Goal: Task Accomplishment & Management: Complete application form

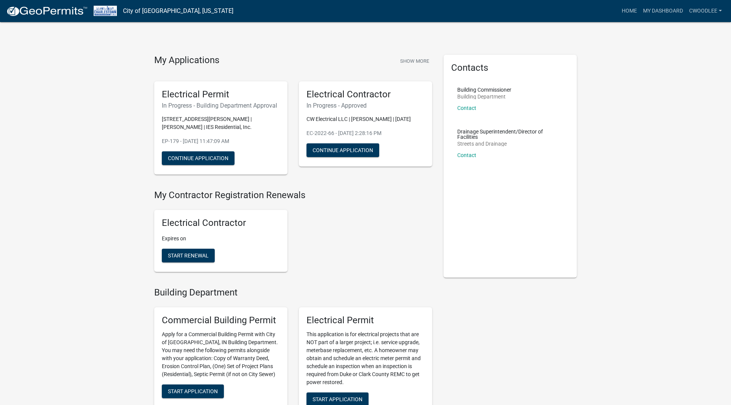
scroll to position [65, 0]
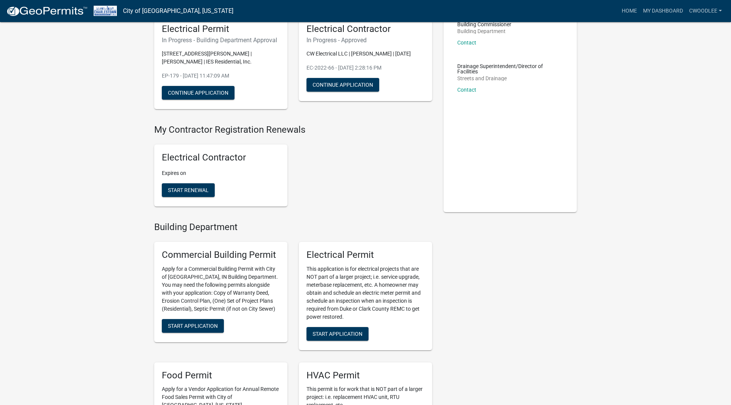
click at [215, 77] on p "EP-179 - [DATE] 11:47:09 AM" at bounding box center [221, 76] width 118 height 8
click at [218, 92] on button "Continue Application" at bounding box center [198, 93] width 73 height 14
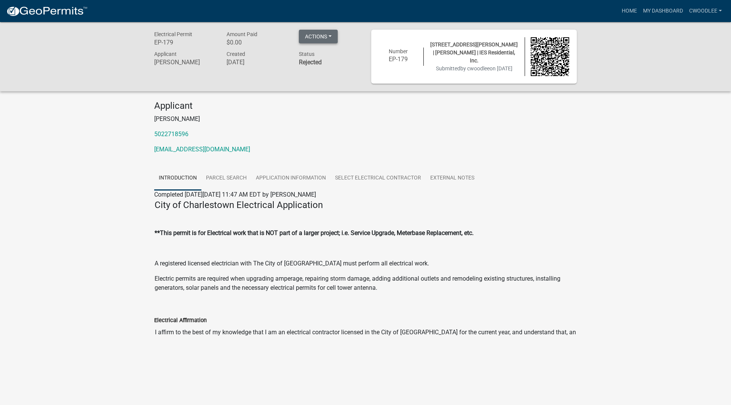
click at [320, 39] on button "Actions" at bounding box center [318, 37] width 39 height 14
click at [305, 109] on h4 "Applicant" at bounding box center [365, 105] width 422 height 11
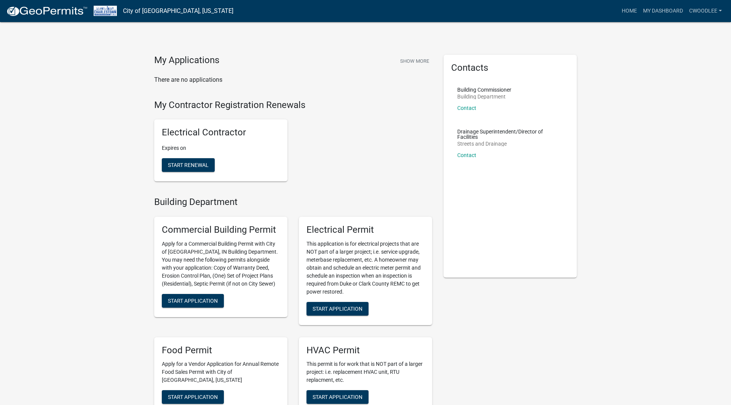
click at [43, 16] on img at bounding box center [46, 11] width 81 height 11
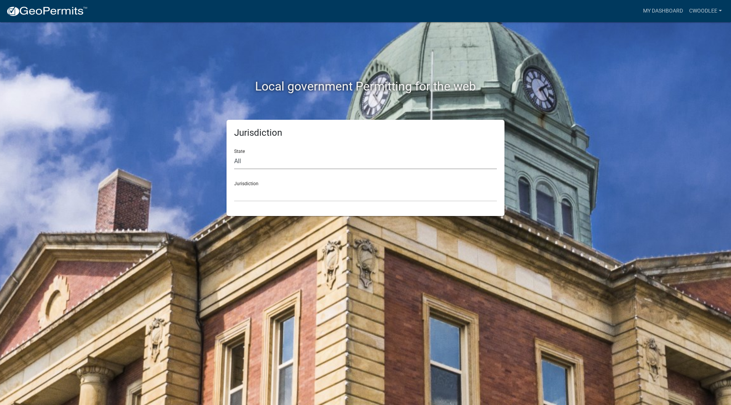
click at [291, 157] on select "All [US_STATE] [US_STATE] [US_STATE] [US_STATE] [US_STATE] [US_STATE] [US_STATE…" at bounding box center [365, 162] width 263 height 16
click at [708, 8] on link "cwoodlee" at bounding box center [705, 11] width 39 height 14
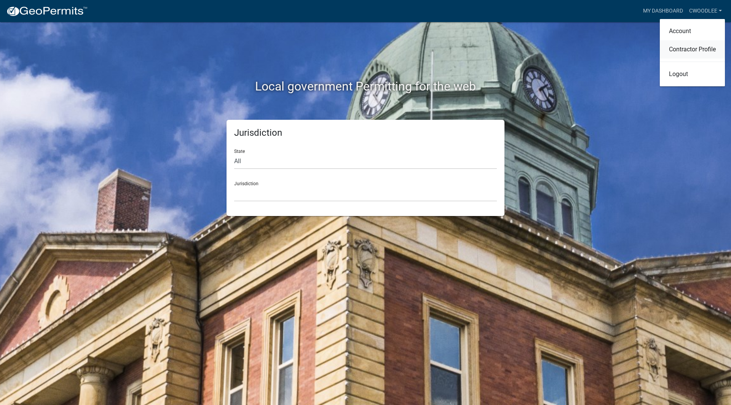
click at [691, 56] on link "Contractor Profile" at bounding box center [691, 49] width 65 height 18
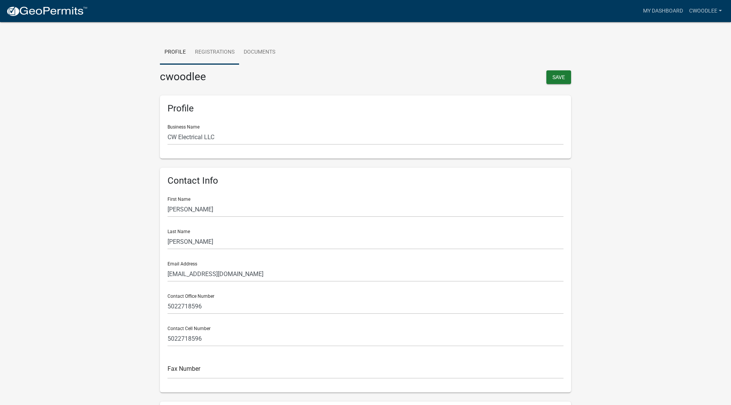
click at [222, 53] on link "Registrations" at bounding box center [214, 52] width 49 height 24
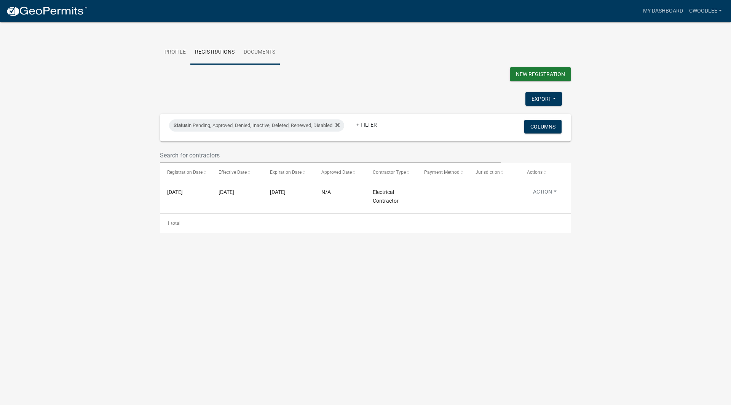
click at [266, 56] on link "Documents" at bounding box center [259, 52] width 41 height 24
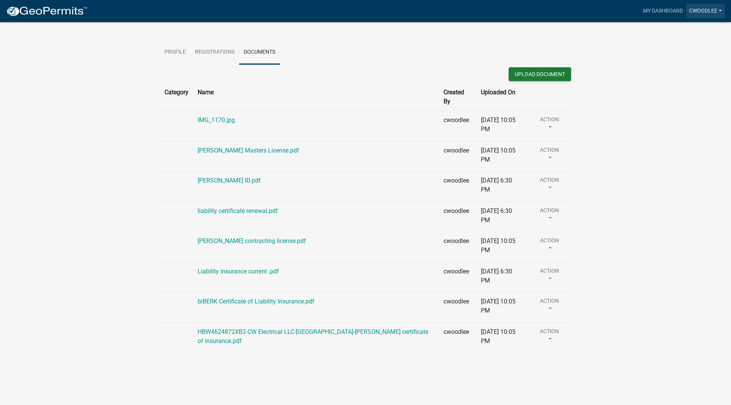
click at [699, 15] on link "cwoodlee" at bounding box center [705, 11] width 39 height 14
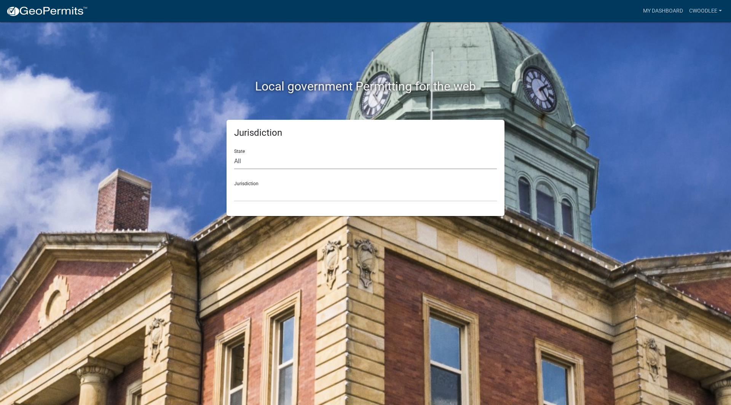
click at [357, 155] on select "All [US_STATE] [US_STATE] [US_STATE] [US_STATE] [US_STATE] [US_STATE] [US_STATE…" at bounding box center [365, 162] width 263 height 16
select select "[US_STATE]"
click at [234, 154] on select "All [US_STATE] [US_STATE] [US_STATE] [US_STATE] [US_STATE] [US_STATE] [US_STATE…" at bounding box center [365, 162] width 263 height 16
click at [286, 204] on div "Jurisdiction State All [US_STATE] [US_STATE] [US_STATE] [US_STATE] [US_STATE] […" at bounding box center [365, 168] width 278 height 96
click at [294, 194] on select "City of [GEOGRAPHIC_DATA], [US_STATE] City of [GEOGRAPHIC_DATA], [US_STATE] Cit…" at bounding box center [365, 194] width 263 height 16
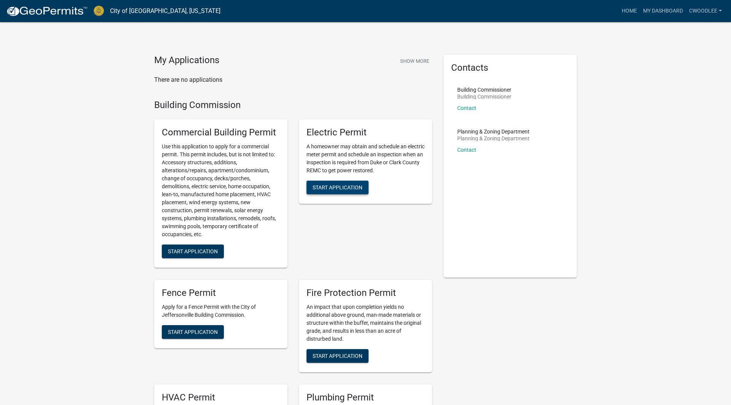
click at [356, 190] on span "Start Application" at bounding box center [337, 188] width 50 height 6
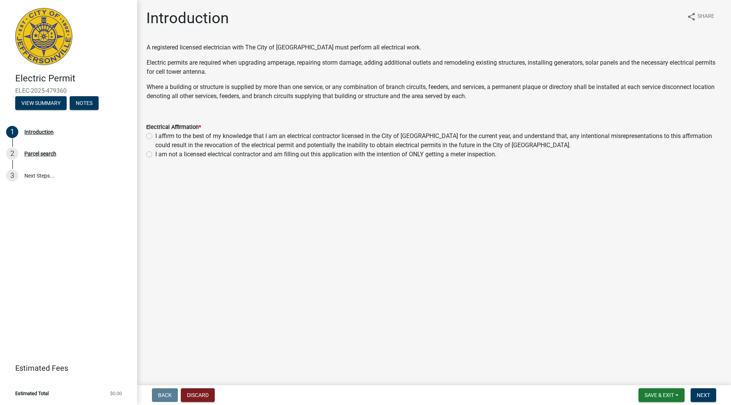
click at [155, 137] on label "I affirm to the best of my knowledge that I am an electrical contractor license…" at bounding box center [438, 141] width 566 height 18
click at [155, 137] on input "I affirm to the best of my knowledge that I am an electrical contractor license…" at bounding box center [157, 134] width 5 height 5
radio input "true"
click at [697, 394] on span "Next" at bounding box center [702, 395] width 13 height 6
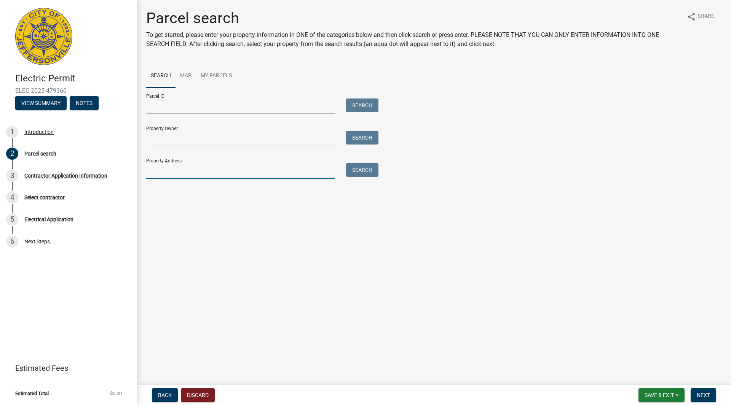
click at [207, 170] on input "Property Address:" at bounding box center [240, 171] width 188 height 16
type input "[STREET_ADDRESS][PERSON_NAME]"
click at [365, 176] on button "Search" at bounding box center [362, 170] width 32 height 14
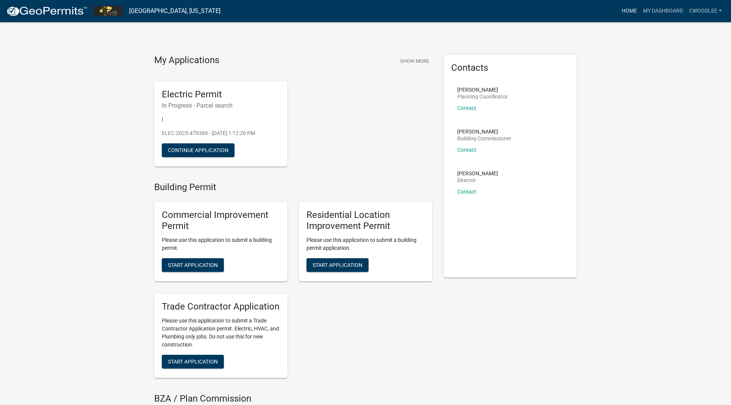
click at [630, 13] on link "Home" at bounding box center [628, 11] width 21 height 14
click at [704, 11] on link "cwoodlee" at bounding box center [705, 11] width 39 height 14
click at [674, 76] on link "Logout" at bounding box center [691, 74] width 65 height 18
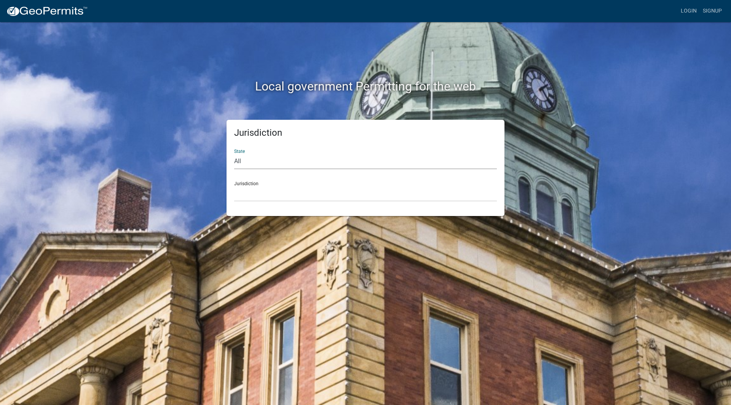
click at [263, 160] on select "All Colorado Georgia Indiana Iowa Kansas Minnesota Ohio South Carolina Wisconsin" at bounding box center [365, 162] width 263 height 16
select select "Indiana"
click at [234, 154] on select "All [US_STATE] [US_STATE] [US_STATE] [US_STATE] [US_STATE] [US_STATE] [US_STATE…" at bounding box center [365, 162] width 263 height 16
click at [256, 196] on select "City of [GEOGRAPHIC_DATA], [US_STATE] City of [GEOGRAPHIC_DATA], [US_STATE] Cit…" at bounding box center [365, 194] width 263 height 16
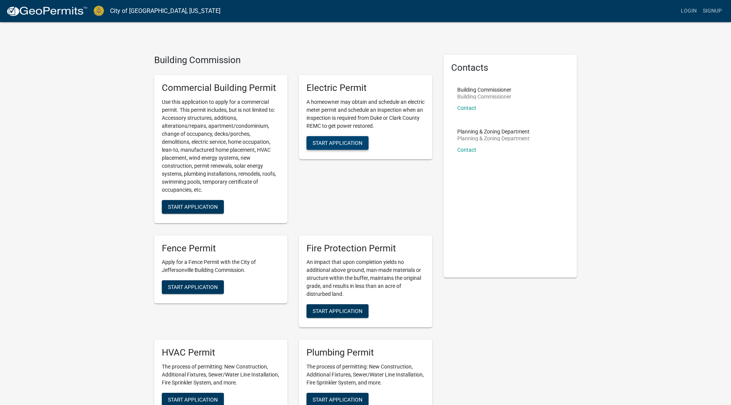
click at [339, 145] on span "Start Application" at bounding box center [337, 143] width 50 height 6
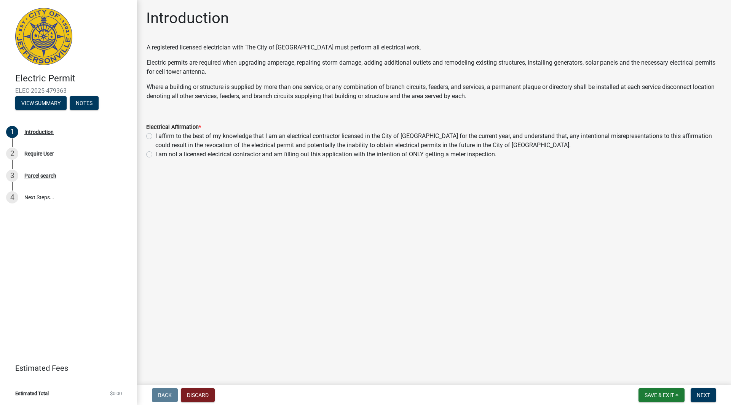
click at [155, 135] on label "I affirm to the best of my knowledge that I am an electrical contractor license…" at bounding box center [438, 141] width 566 height 18
click at [155, 135] on input "I affirm to the best of my knowledge that I am an electrical contractor license…" at bounding box center [157, 134] width 5 height 5
radio input "true"
click at [707, 394] on span "Next" at bounding box center [702, 395] width 13 height 6
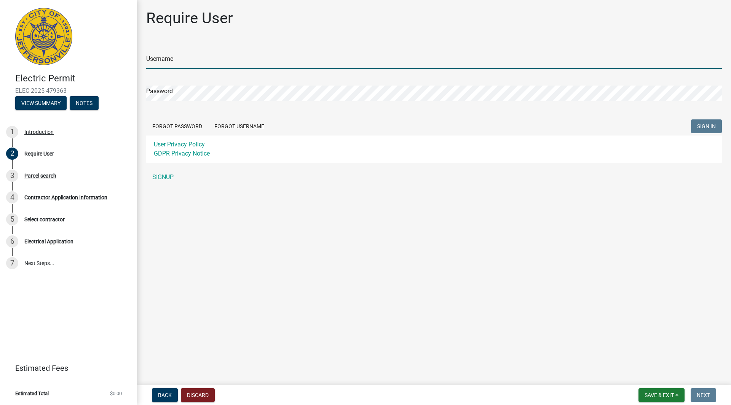
type input "cwoodlee"
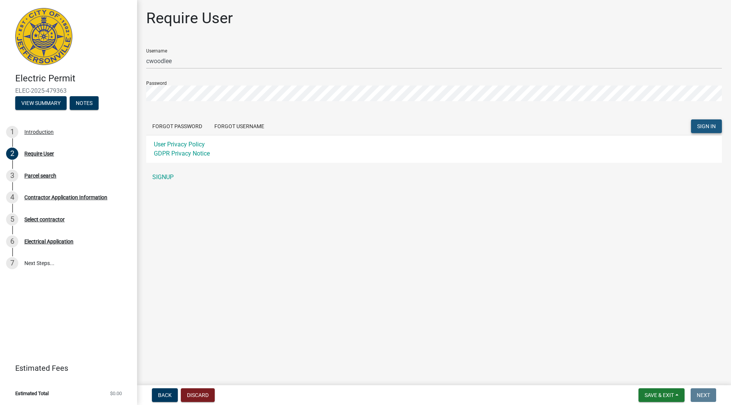
click at [712, 129] on button "SIGN IN" at bounding box center [706, 126] width 31 height 14
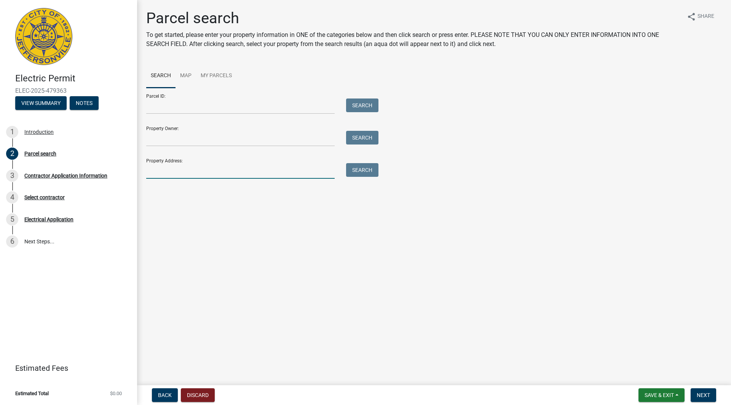
click at [265, 175] on input "Property Address:" at bounding box center [240, 171] width 188 height 16
type input "1606 Harry Hughes rd"
click at [363, 173] on button "Search" at bounding box center [362, 170] width 32 height 14
